Goal: Navigation & Orientation: Find specific page/section

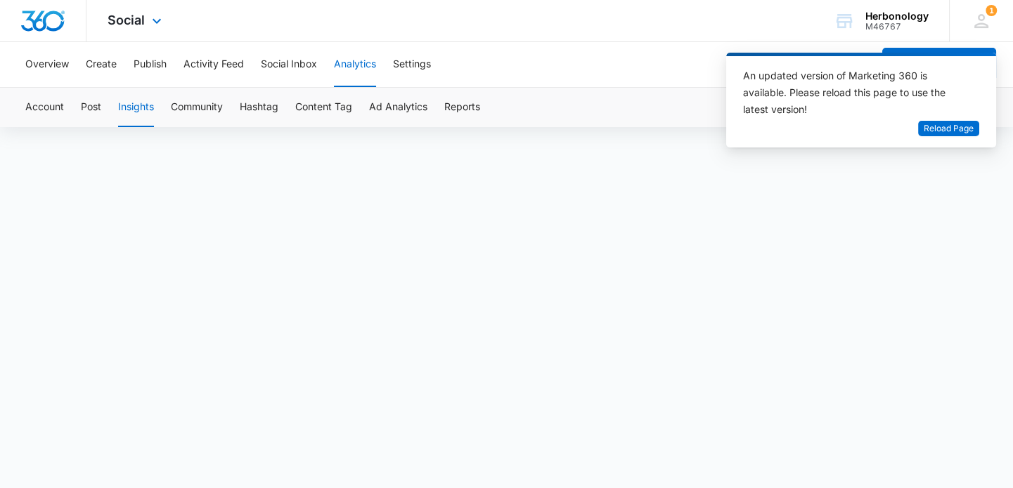
click at [137, 6] on div "Social Apps Reputation Forms CRM Email Social Payments POS Content Ads Intellig…" at bounding box center [136, 20] width 100 height 41
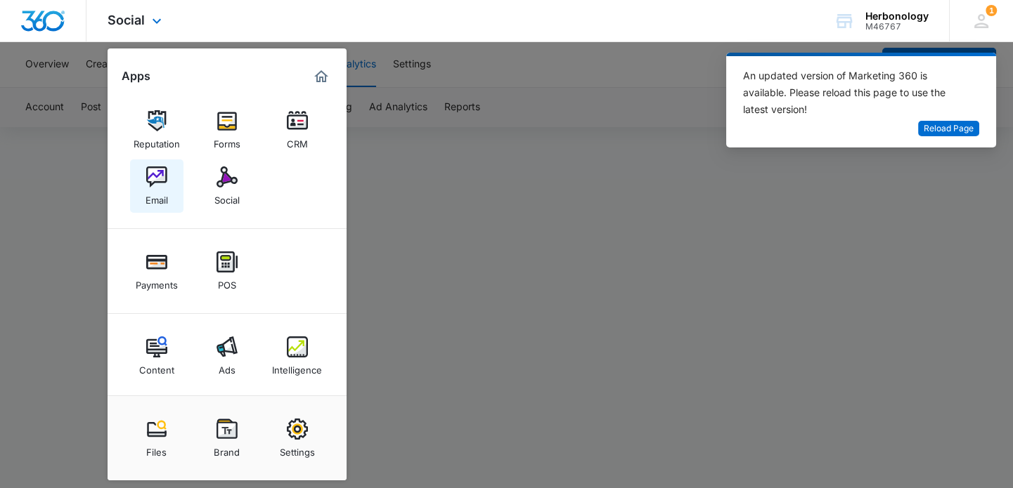
click at [142, 175] on link "Email" at bounding box center [156, 186] width 53 height 53
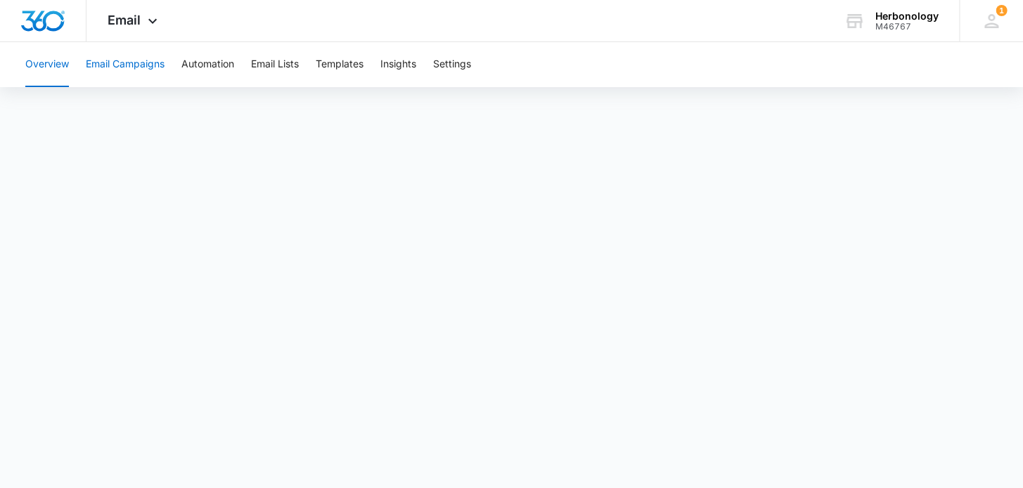
click at [152, 63] on button "Email Campaigns" at bounding box center [125, 64] width 79 height 45
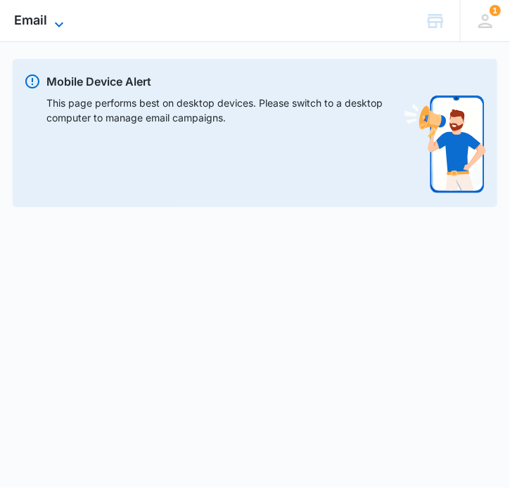
click at [51, 22] on icon at bounding box center [59, 24] width 17 height 17
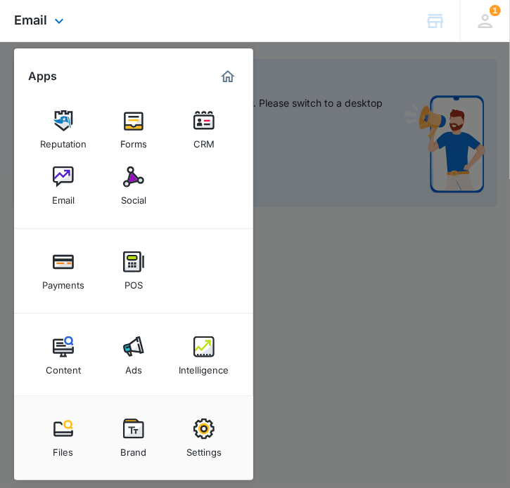
click at [62, 219] on div "Reputation Forms CRM Email Social" at bounding box center [133, 158] width 239 height 141
click at [63, 193] on div "Email" at bounding box center [63, 197] width 22 height 18
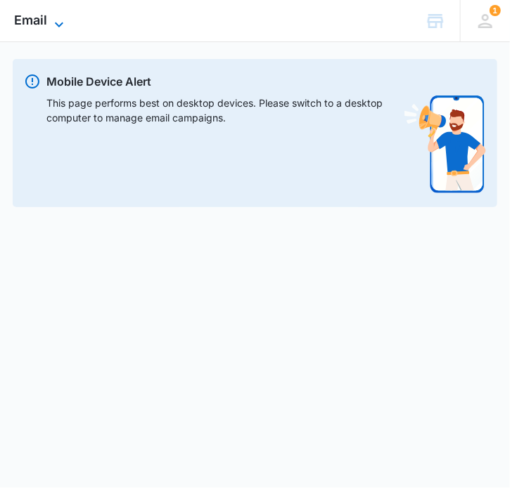
click at [27, 16] on span "Email" at bounding box center [30, 20] width 33 height 15
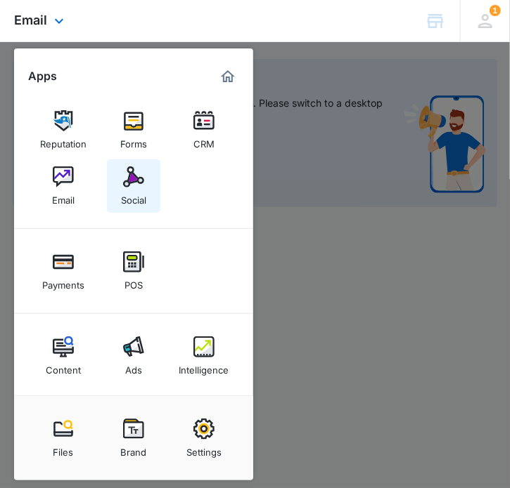
click at [153, 186] on link "Social" at bounding box center [133, 186] width 53 height 53
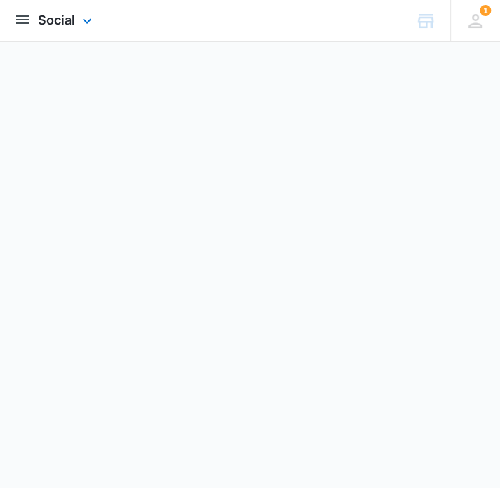
click at [27, 20] on img "open subnavigation menu" at bounding box center [22, 19] width 17 height 17
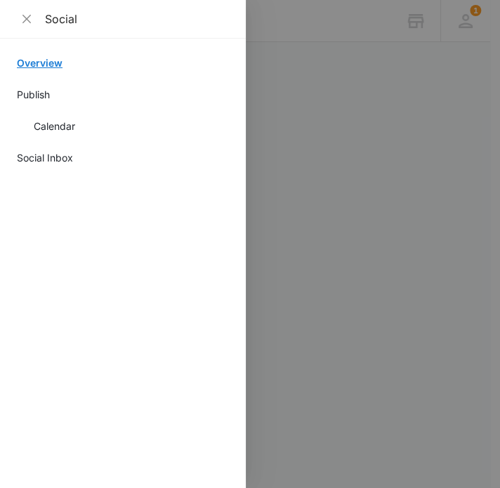
click at [53, 66] on link "Overview" at bounding box center [123, 63] width 212 height 15
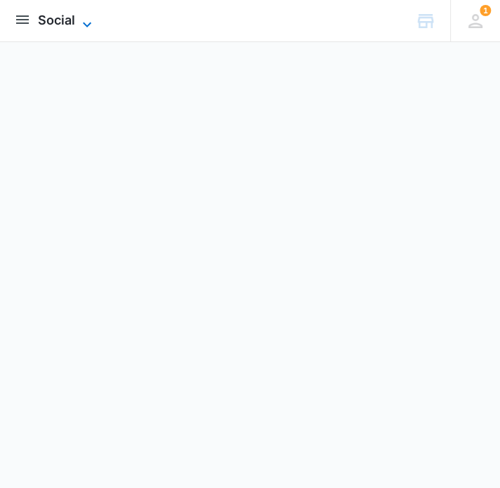
click at [84, 18] on icon at bounding box center [87, 24] width 17 height 17
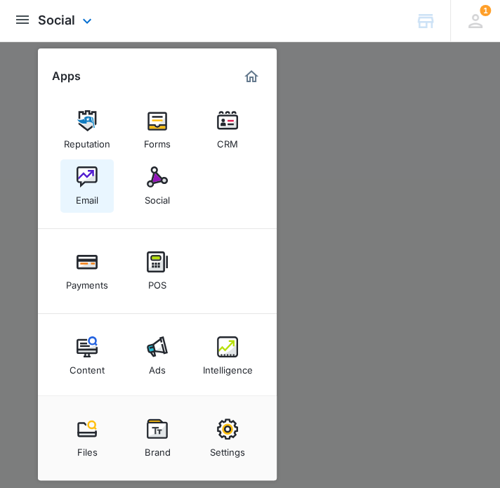
click at [100, 174] on link "Email" at bounding box center [86, 186] width 53 height 53
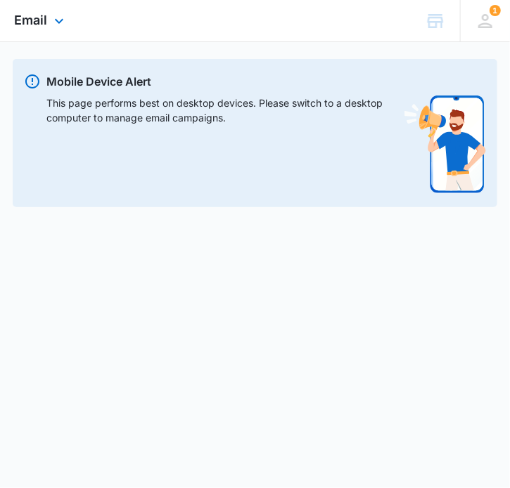
click at [41, 28] on div "Email Apps Reputation Forms CRM Email Social Payments POS Content Ads Intellige…" at bounding box center [40, 20] width 53 height 41
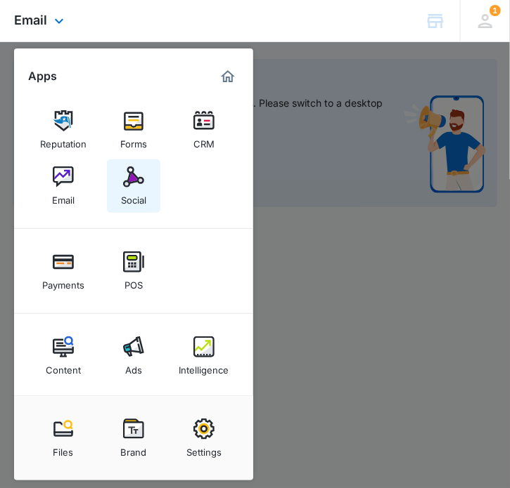
click at [137, 200] on div "Social" at bounding box center [133, 197] width 25 height 18
